Goal: Transaction & Acquisition: Purchase product/service

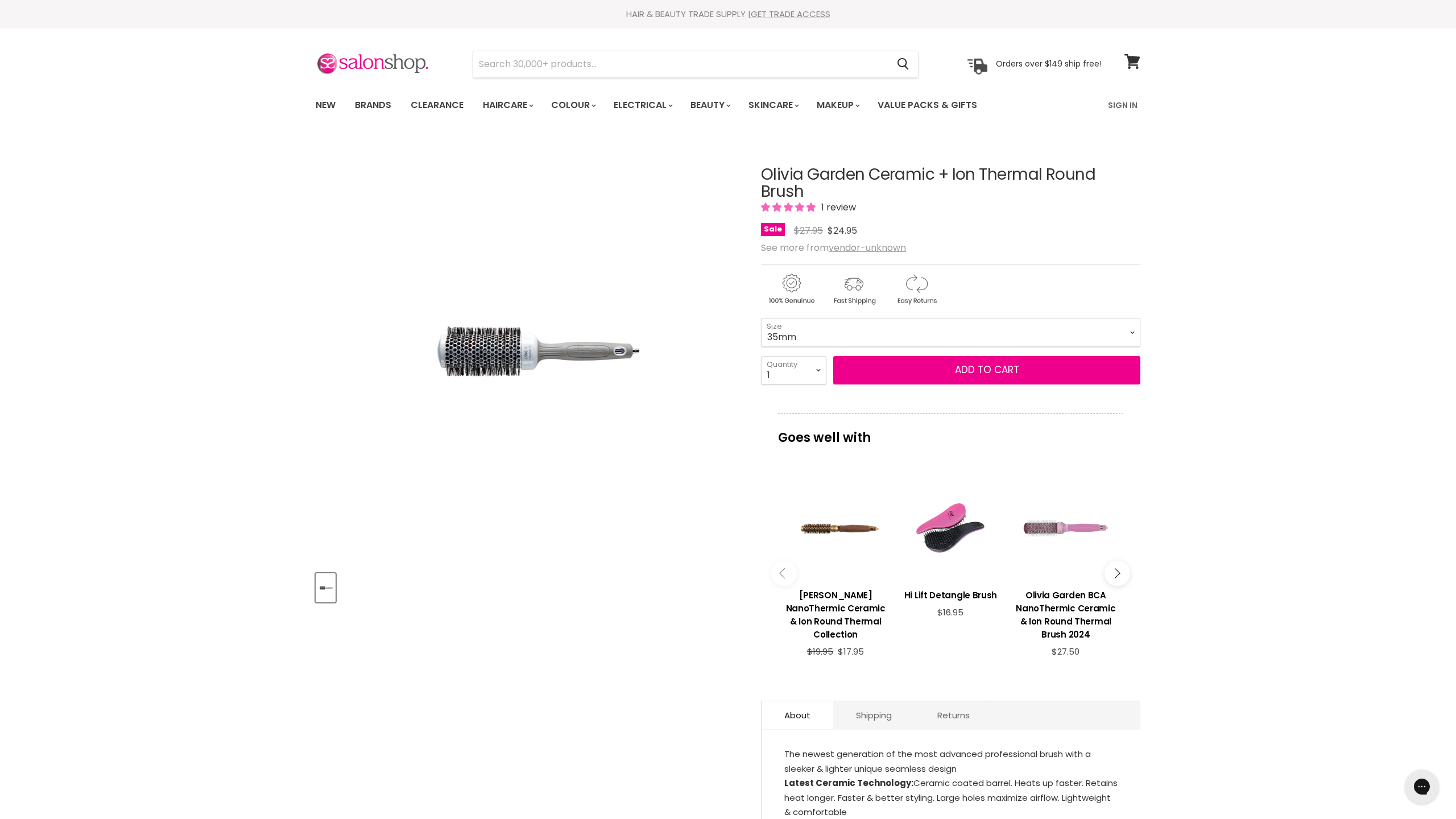
click at [750, 404] on article "Click or scroll to zoom Tap or pinch to zoom Olivia Garden Ceramic + Ion Therma…" at bounding box center [727, 525] width 825 height 775
click at [875, 375] on button "Add to cart" at bounding box center [987, 369] width 307 height 28
click at [951, 375] on button "Add to cart" at bounding box center [987, 369] width 307 height 28
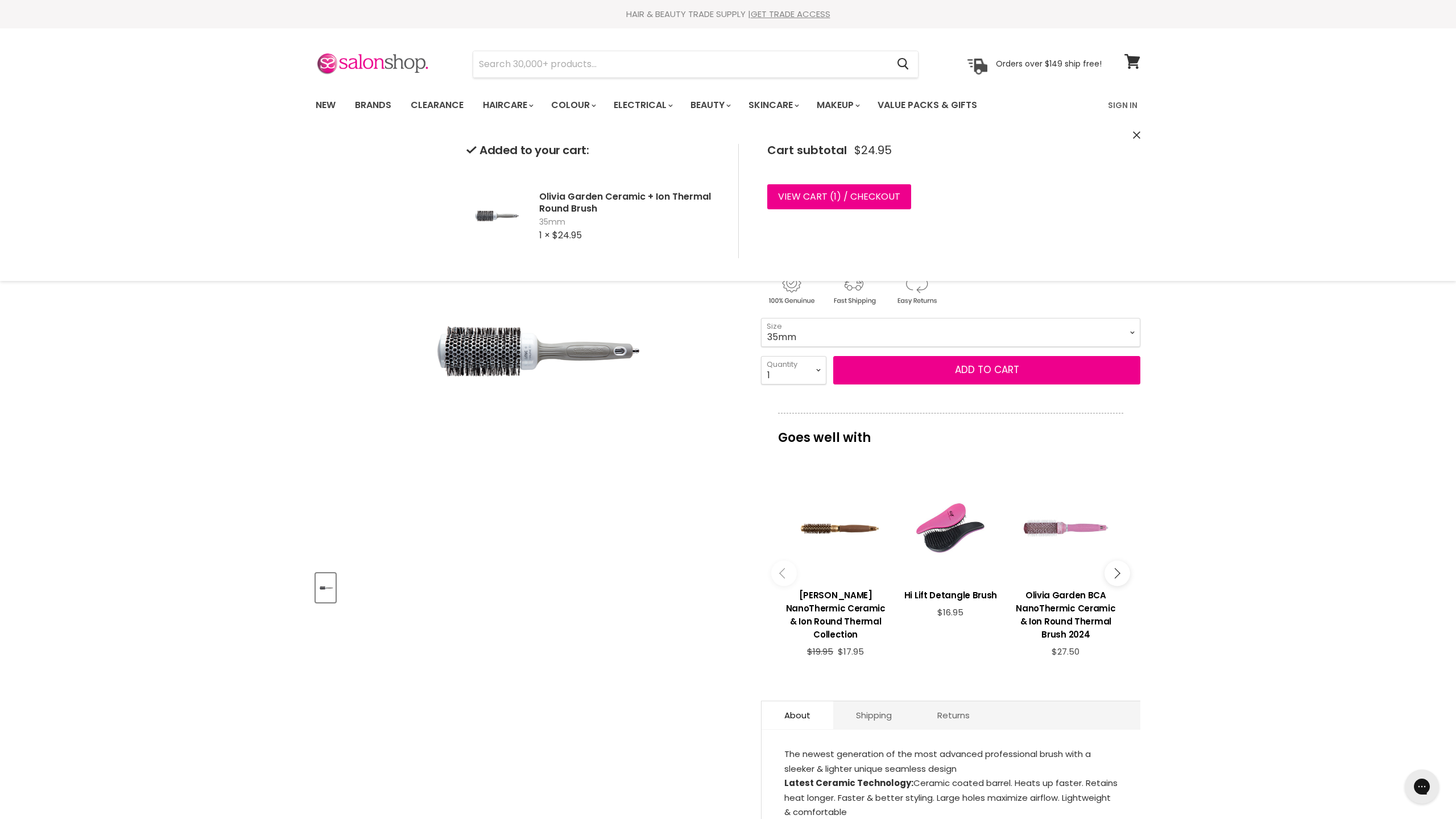
click at [1266, 379] on div "Home Olivia Garden Ceramic + Ion Thermal Round Brush Click or scroll to zoom Ta…" at bounding box center [728, 828] width 1456 height 1380
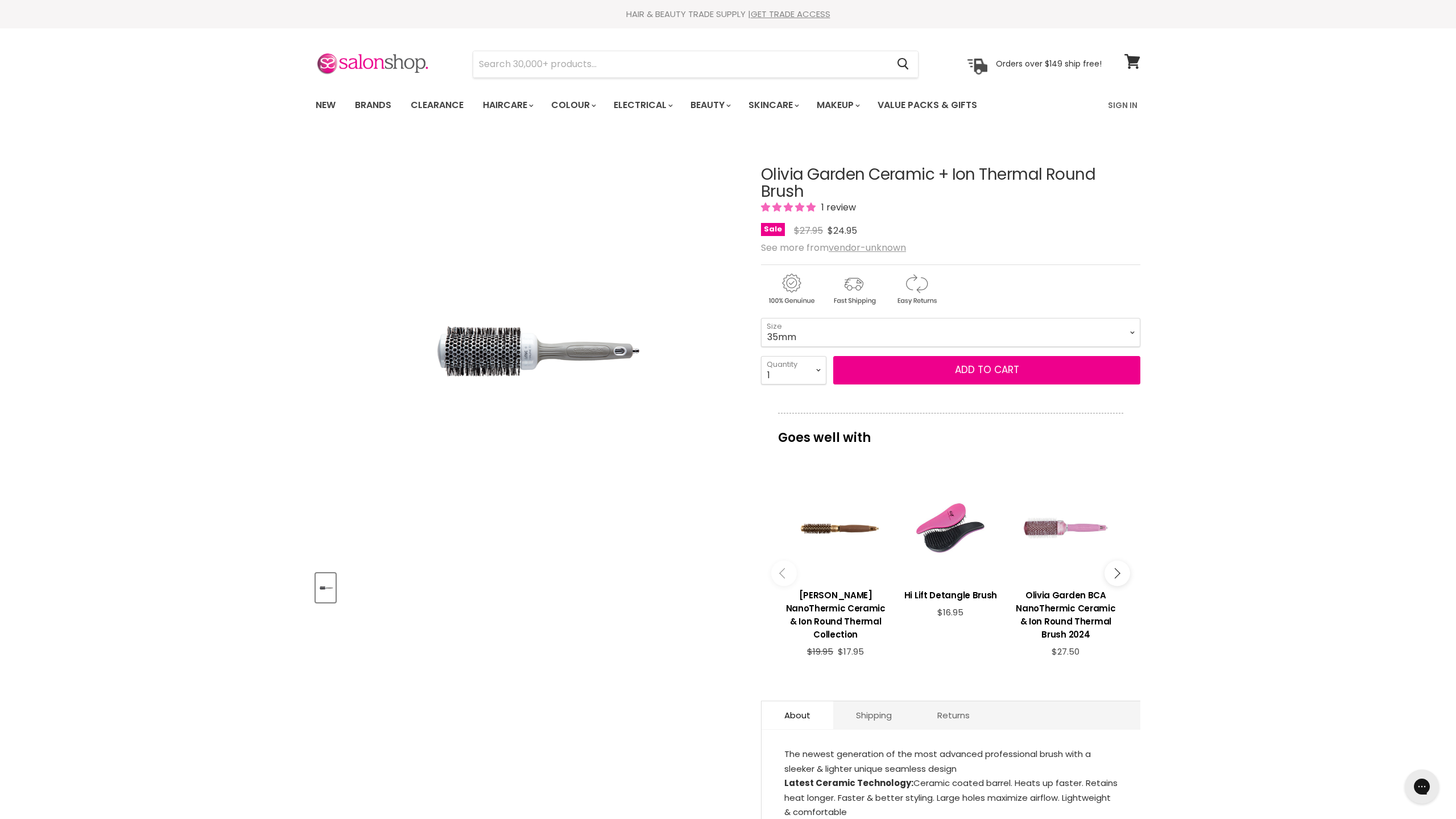
scroll to position [137, 0]
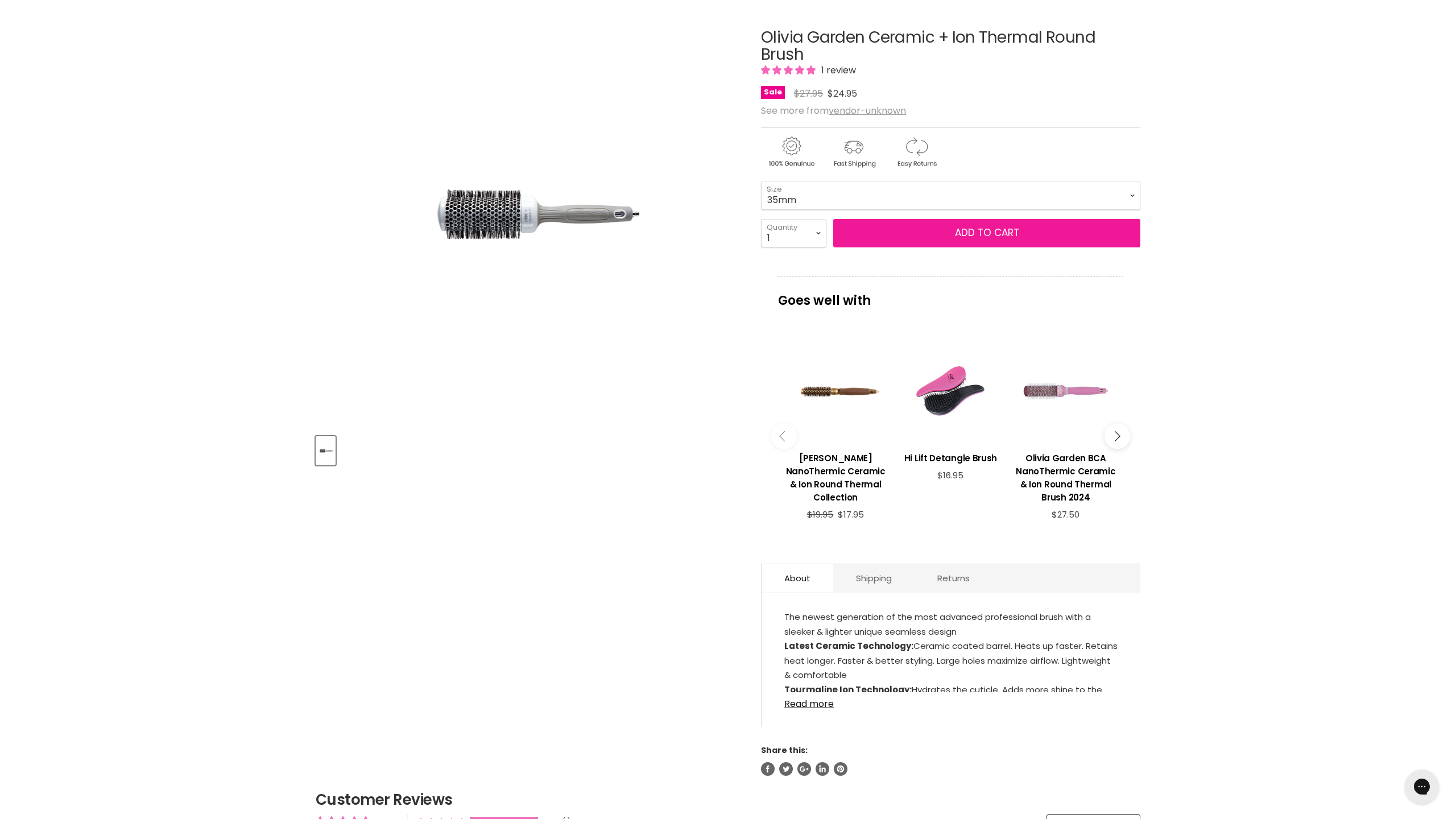
click at [923, 239] on button "Add to cart" at bounding box center [987, 232] width 307 height 28
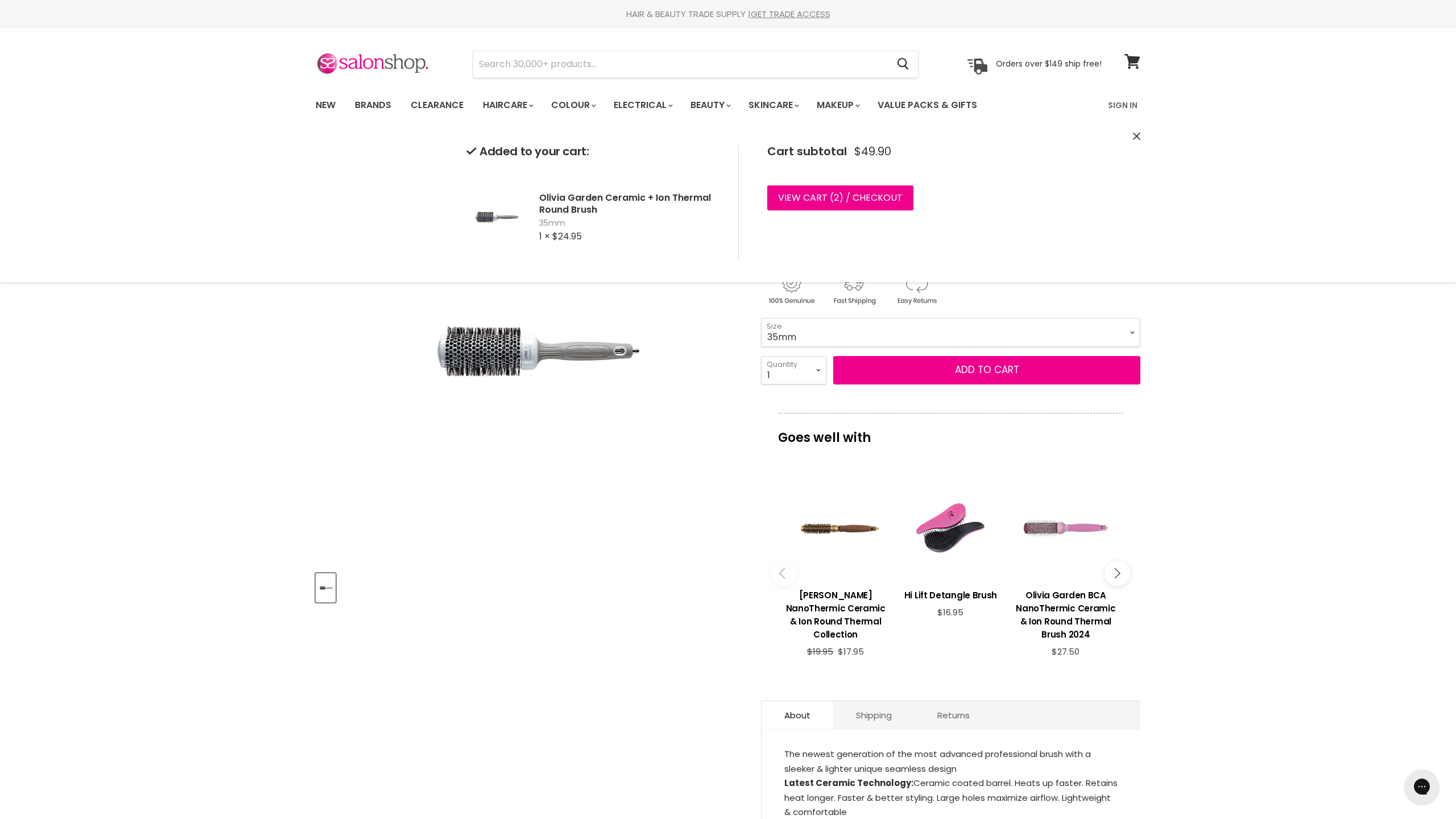
scroll to position [0, 0]
select select "55mm"
select select "2"
type input "2"
click at [898, 380] on button "Add to cart" at bounding box center [987, 369] width 307 height 28
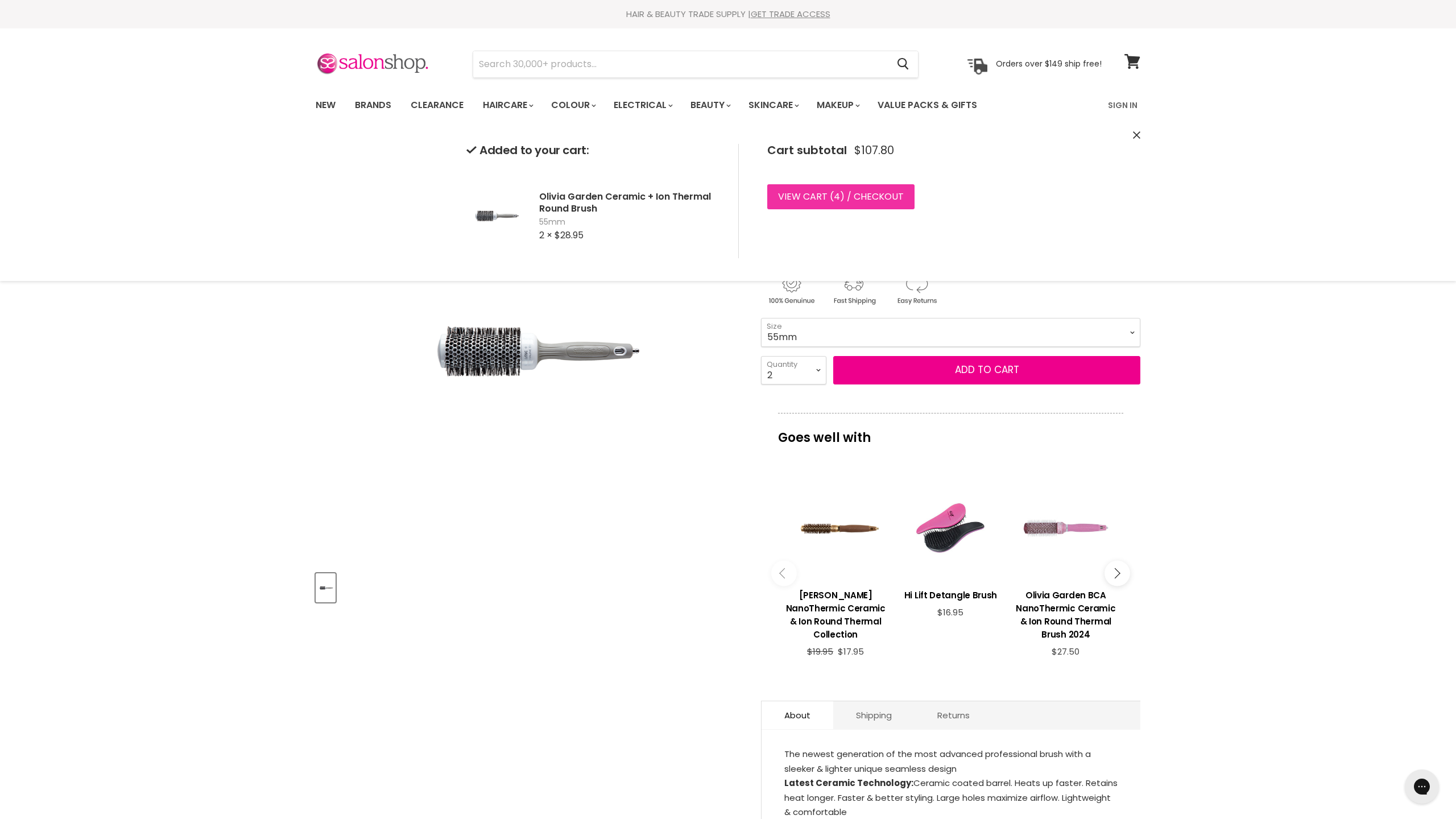
click at [839, 195] on link "View cart ( 4 ) / Checkout" at bounding box center [841, 196] width 147 height 25
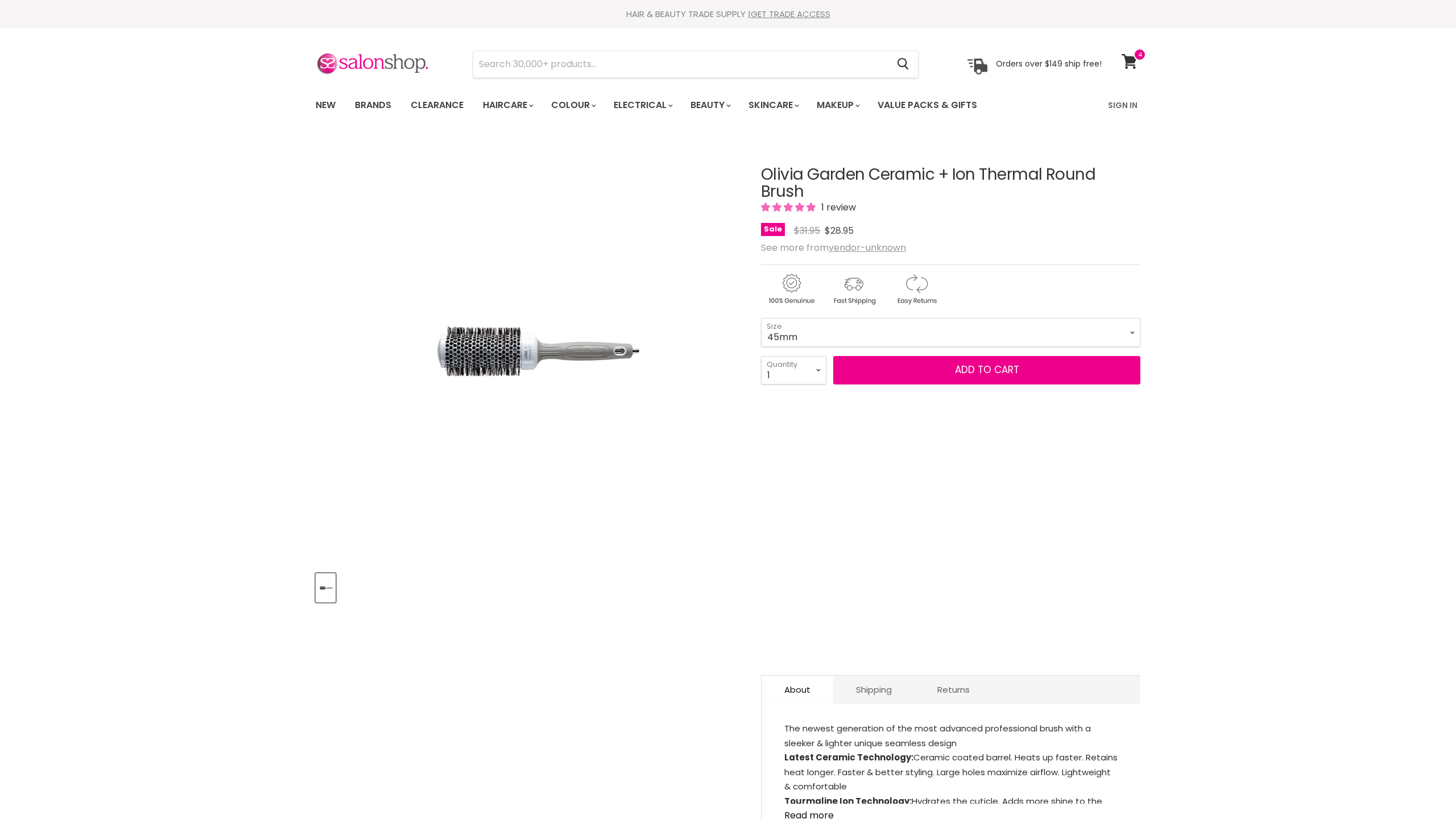
select select "45mm"
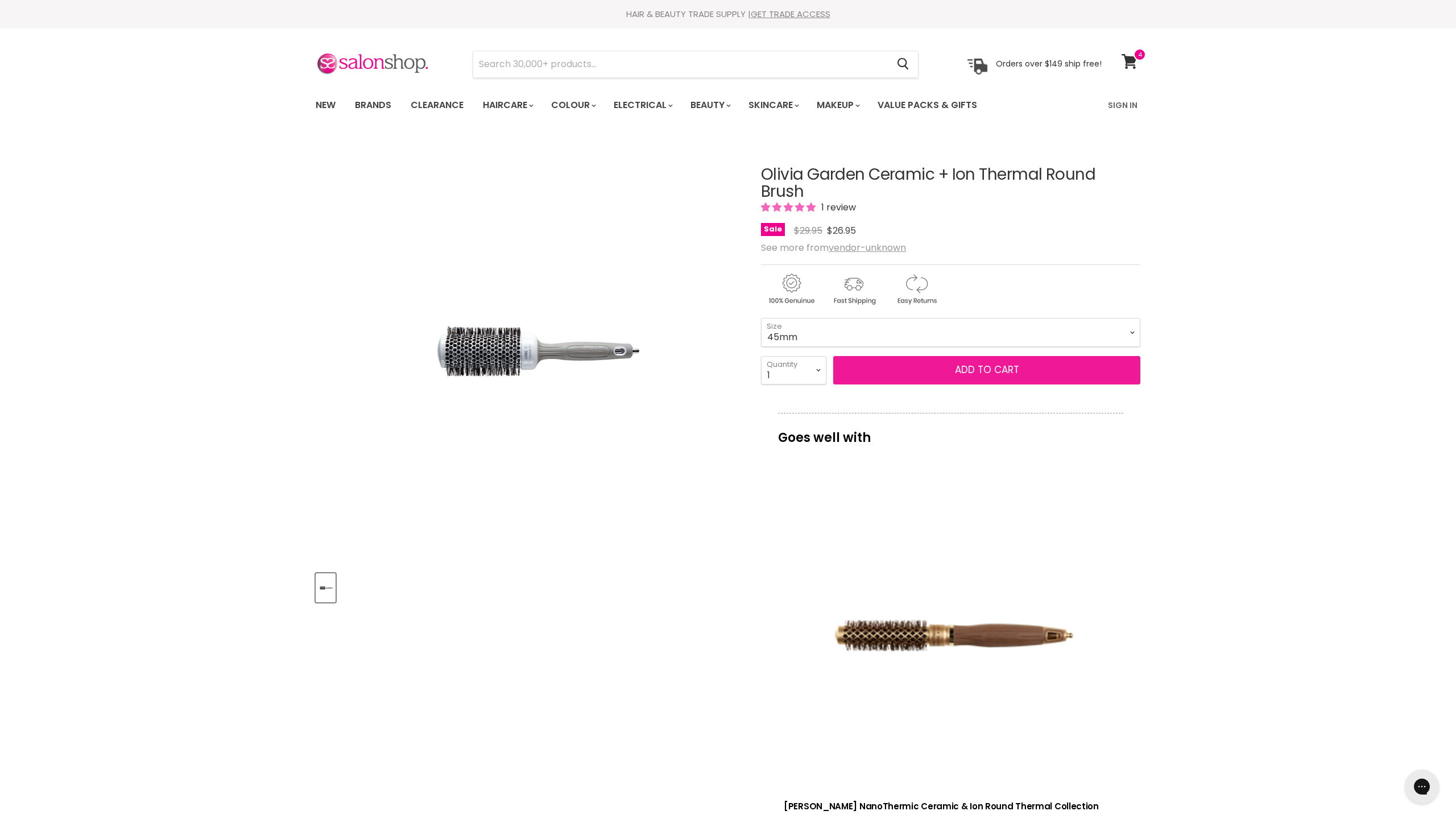
click at [895, 375] on button "Add to cart" at bounding box center [987, 369] width 307 height 28
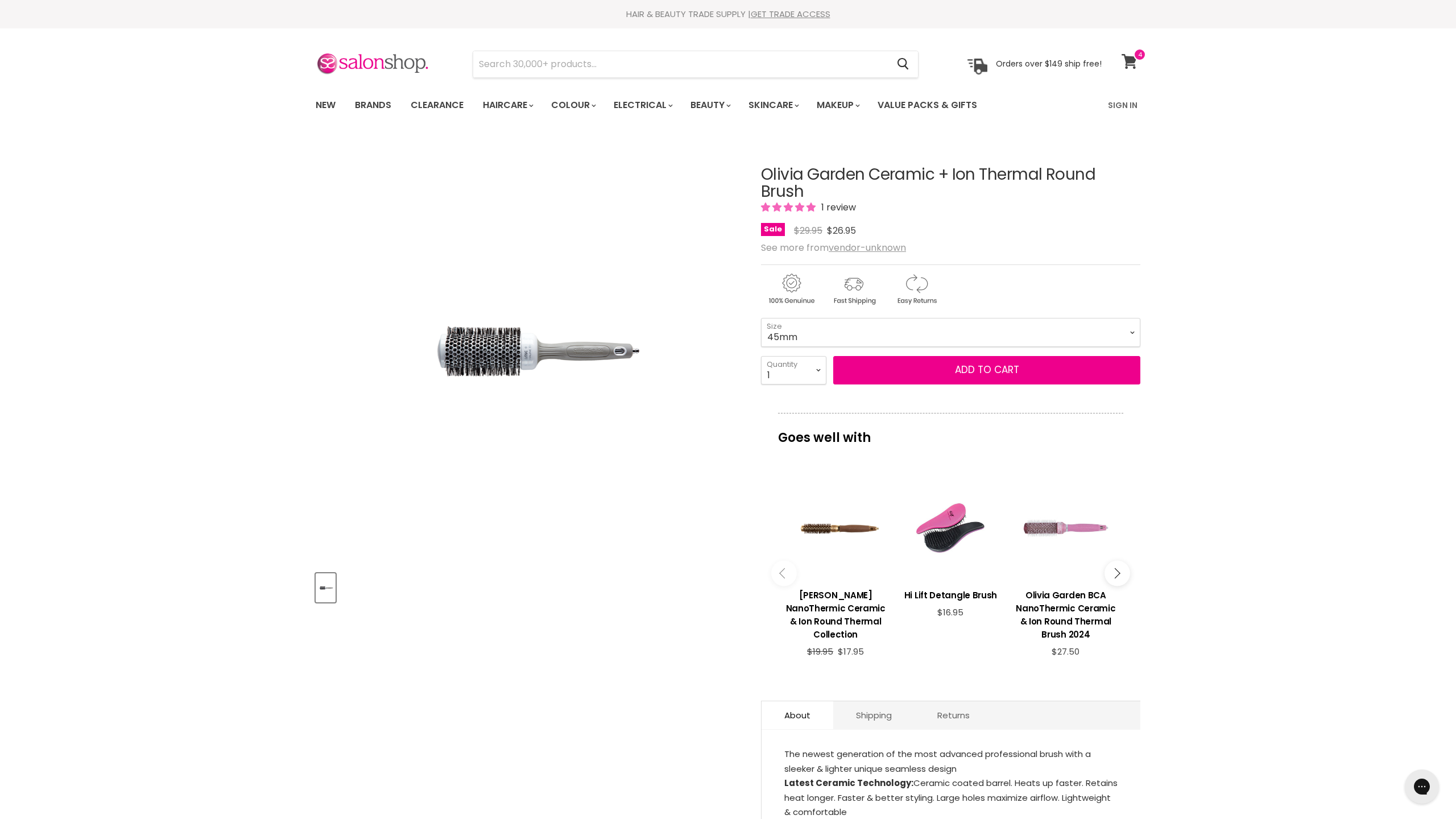
click at [1132, 56] on icon at bounding box center [1129, 61] width 16 height 14
select select "45mm"
click at [1209, 356] on div "Home Olivia Garden Ceramic + Ion Thermal Round Brush Click or scroll to zoom Ta…" at bounding box center [728, 828] width 1456 height 1380
click at [1070, 377] on button "Add to cart" at bounding box center [987, 369] width 307 height 28
click at [995, 376] on button "Add to cart" at bounding box center [987, 369] width 307 height 28
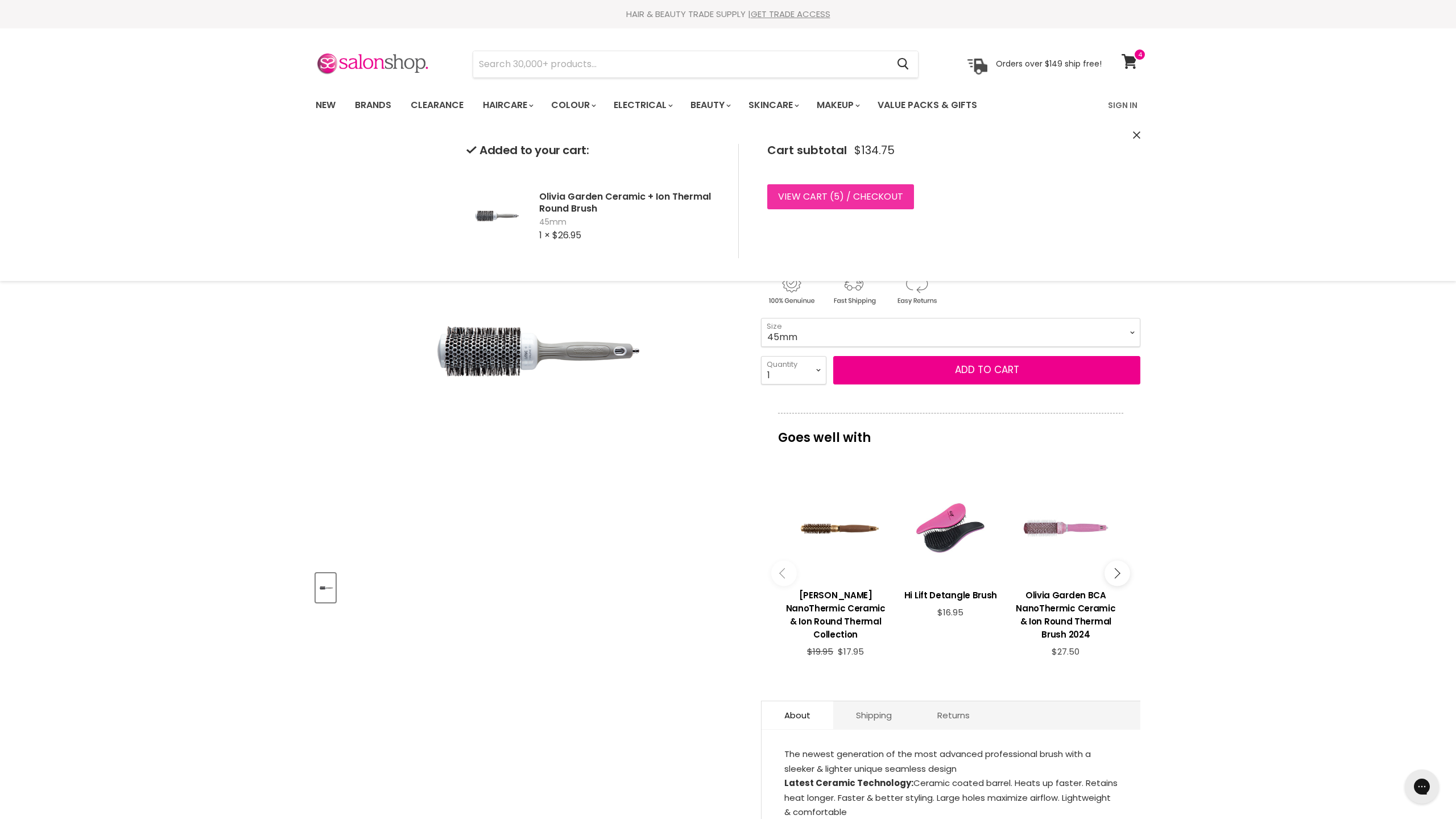
click at [870, 203] on link "View cart ( 5 ) / Checkout" at bounding box center [840, 196] width 146 height 25
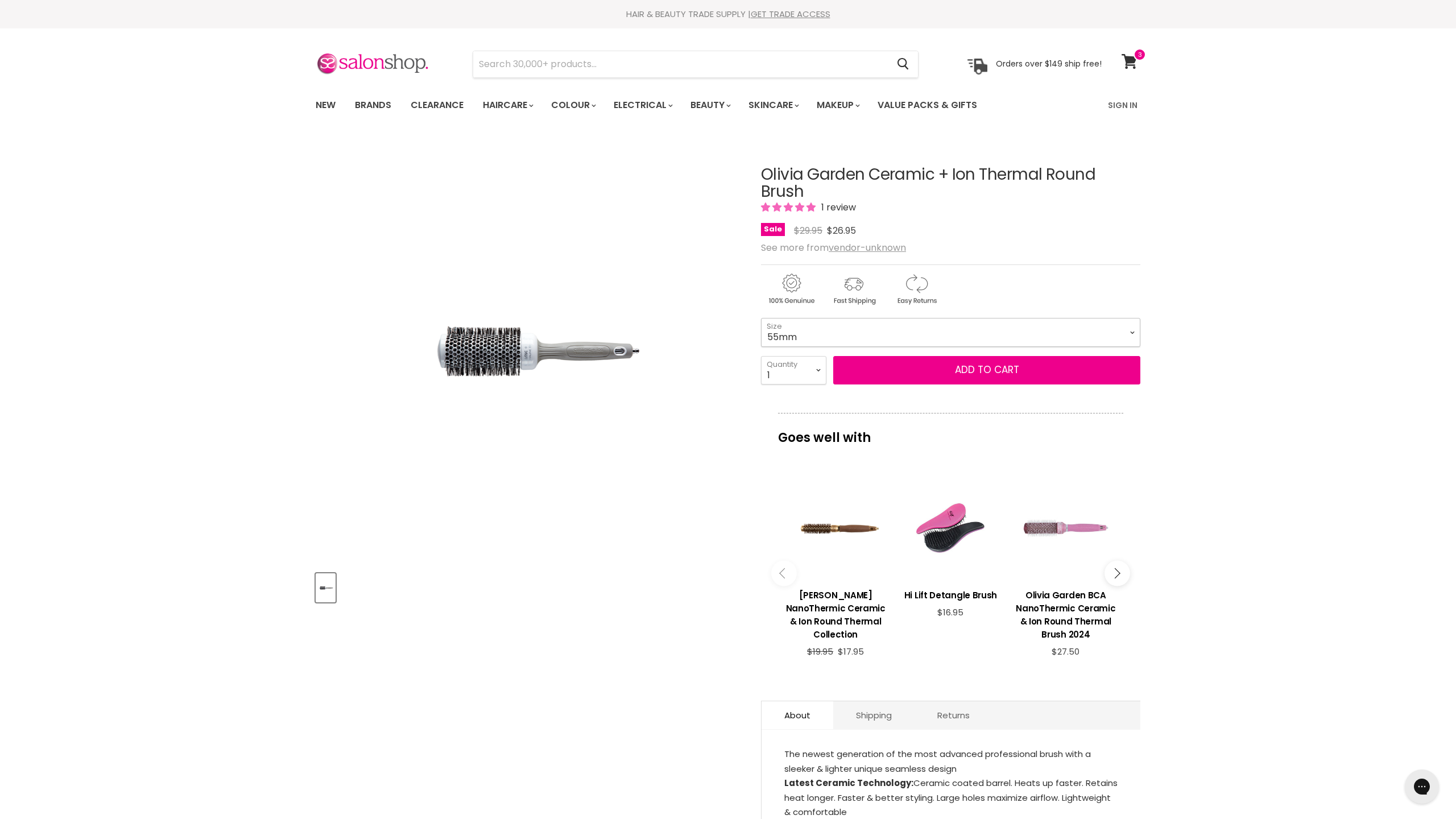
select select "55mm"
click at [880, 374] on button "Add to cart" at bounding box center [987, 369] width 307 height 28
click at [975, 372] on button "Add to cart" at bounding box center [987, 369] width 307 height 28
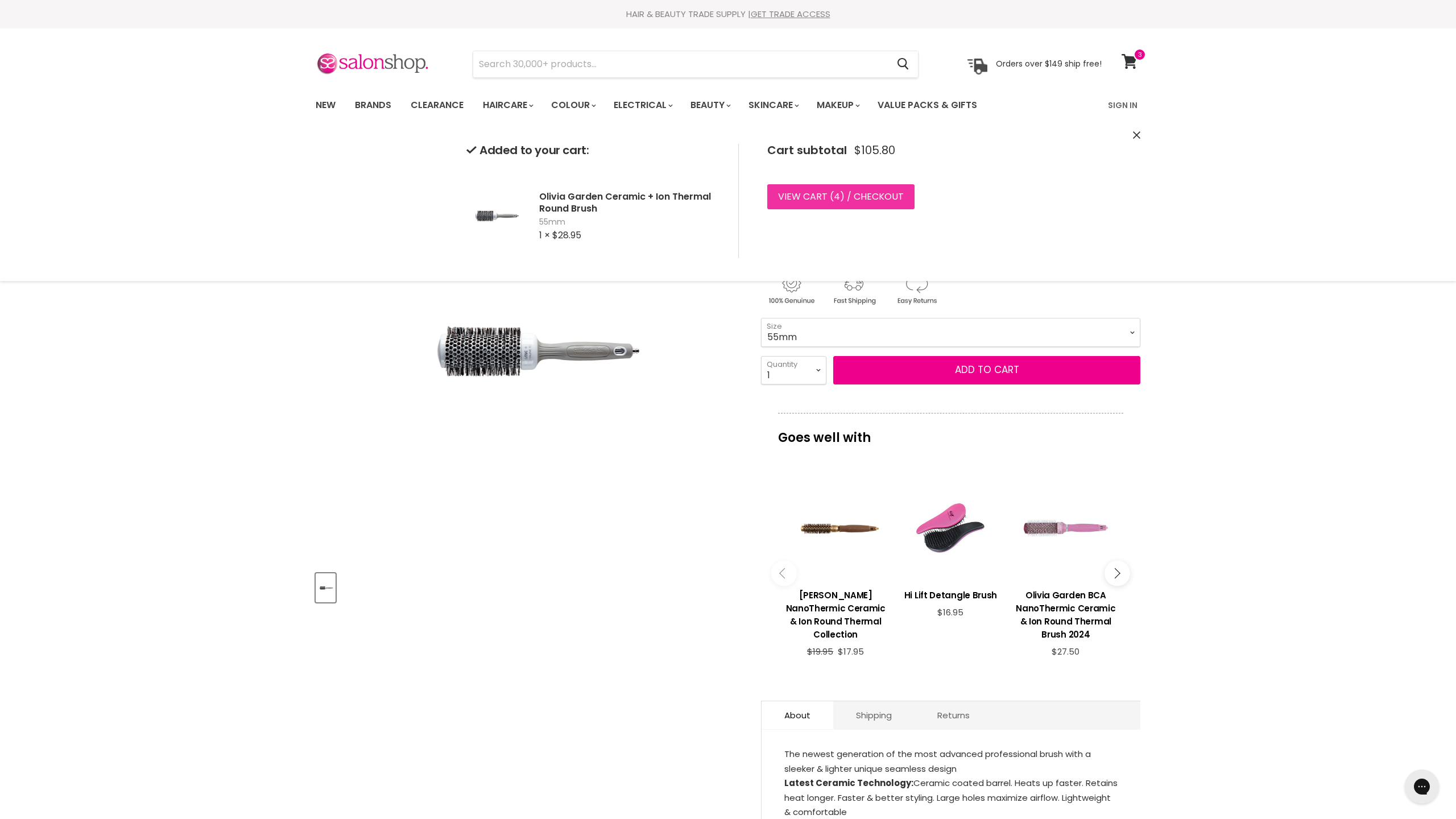
click at [872, 198] on link "View cart ( 4 ) / Checkout" at bounding box center [841, 196] width 147 height 25
